Goal: Browse casually: Explore the website without a specific task or goal

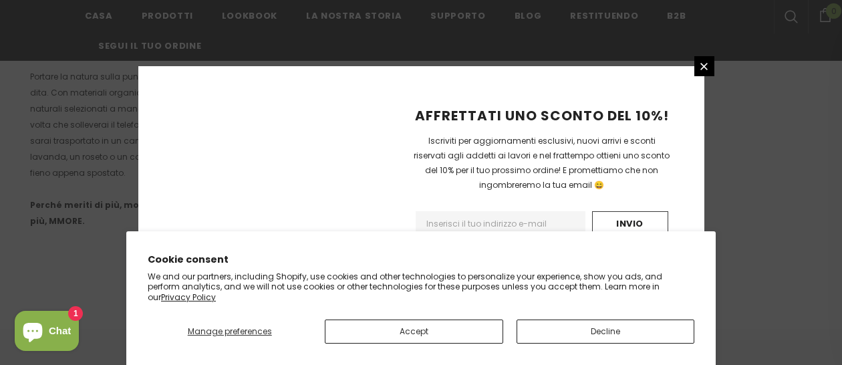
scroll to position [1033, 0]
